Goal: Navigation & Orientation: Understand site structure

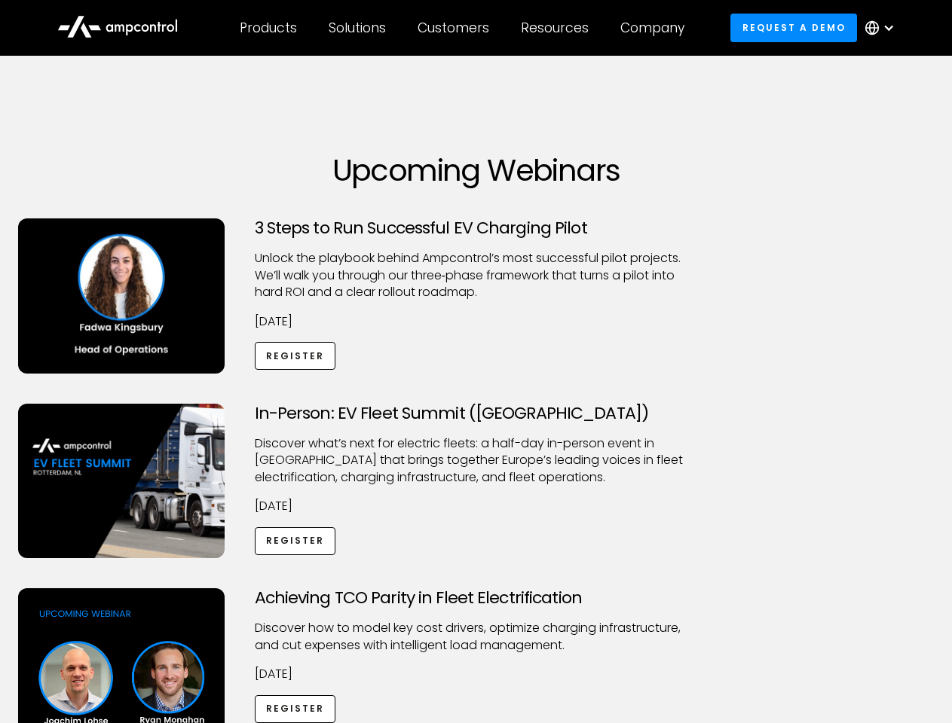
click at [463, 28] on div "Customers" at bounding box center [453, 28] width 72 height 17
click at [267, 28] on div "Products" at bounding box center [268, 28] width 57 height 17
click at [358, 28] on div "Solutions" at bounding box center [357, 28] width 57 height 17
click at [456, 28] on div "Customers" at bounding box center [453, 28] width 72 height 17
click at [558, 28] on div "Resources" at bounding box center [555, 28] width 68 height 17
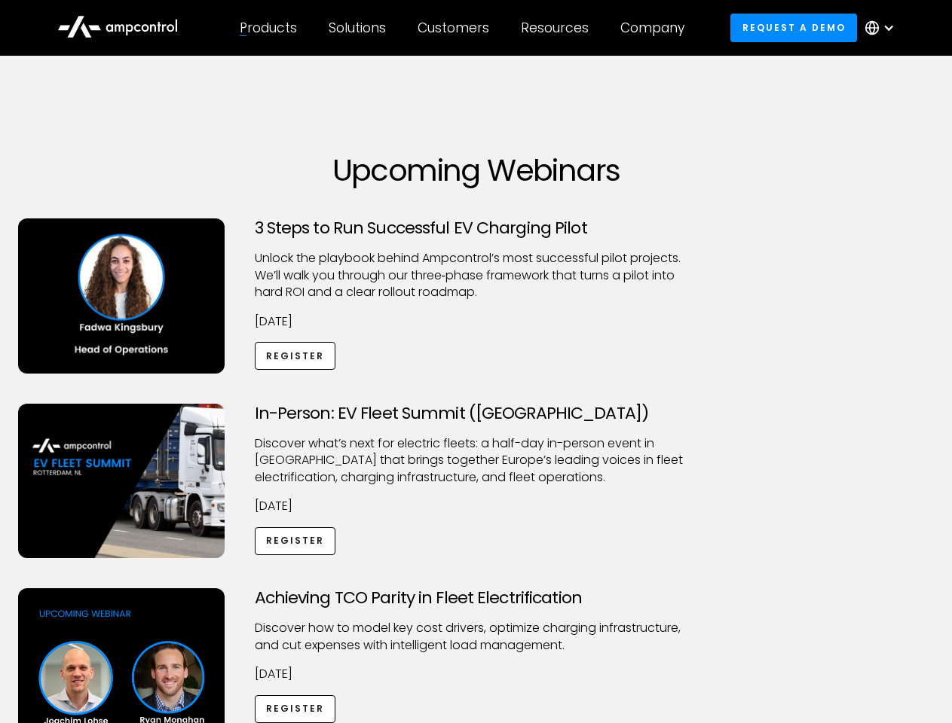
click at [657, 28] on div "Company" at bounding box center [652, 28] width 64 height 17
click at [883, 28] on div at bounding box center [888, 28] width 12 height 12
